Goal: Task Accomplishment & Management: Manage account settings

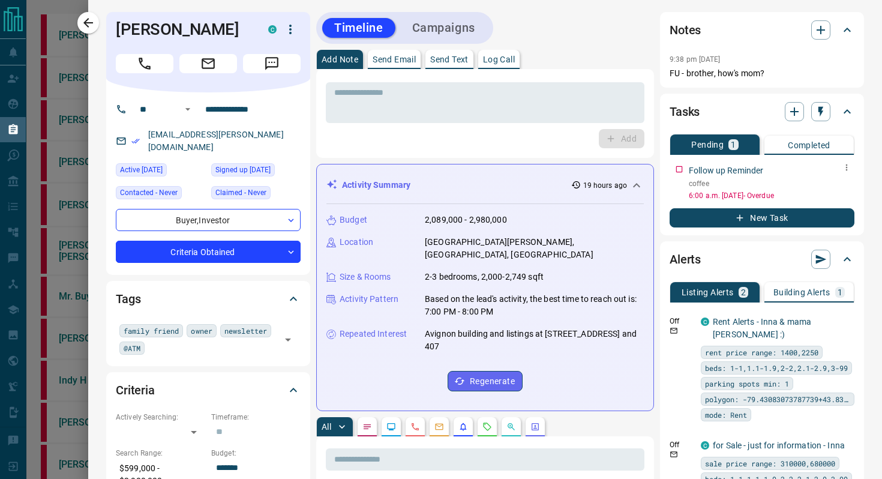
click at [841, 166] on button "button" at bounding box center [847, 168] width 16 height 16
click at [823, 188] on li "Edit" at bounding box center [828, 190] width 53 height 18
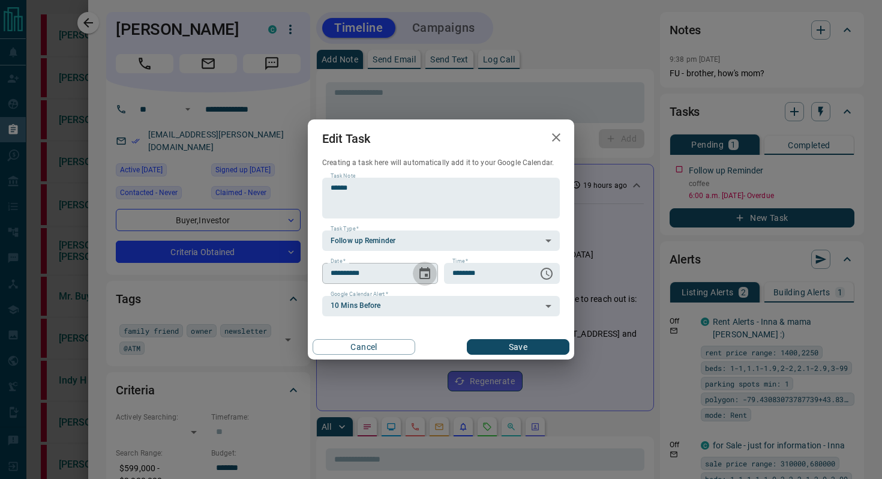
click at [430, 274] on icon "Choose date, selected date is Aug 14, 2025" at bounding box center [425, 273] width 14 height 14
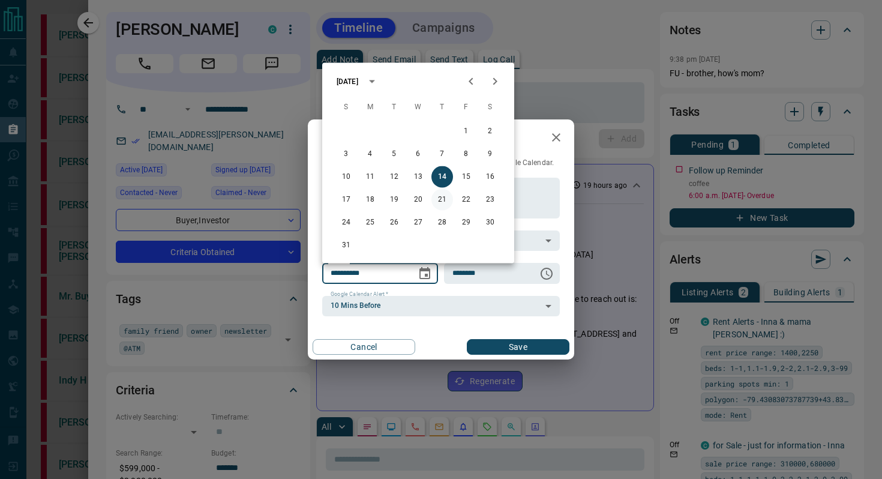
click at [443, 200] on button "21" at bounding box center [442, 200] width 22 height 22
type input "**********"
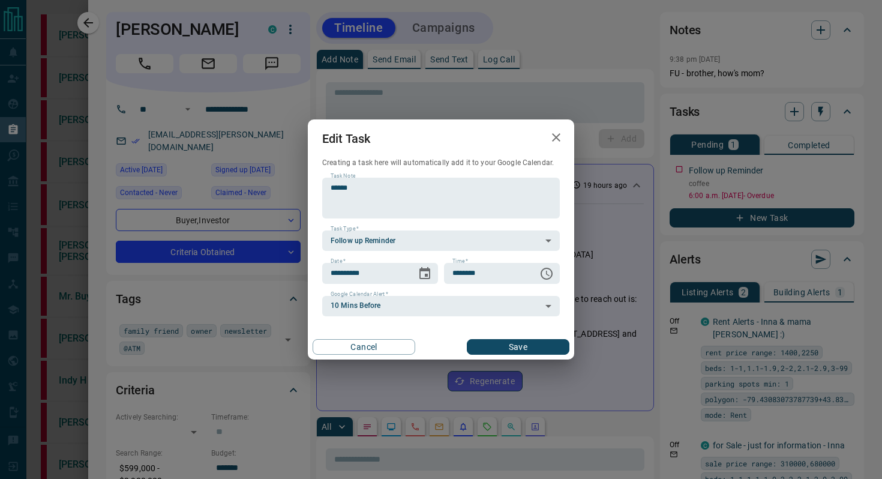
click at [511, 344] on button "Save" at bounding box center [518, 347] width 103 height 16
